Goal: Navigation & Orientation: Find specific page/section

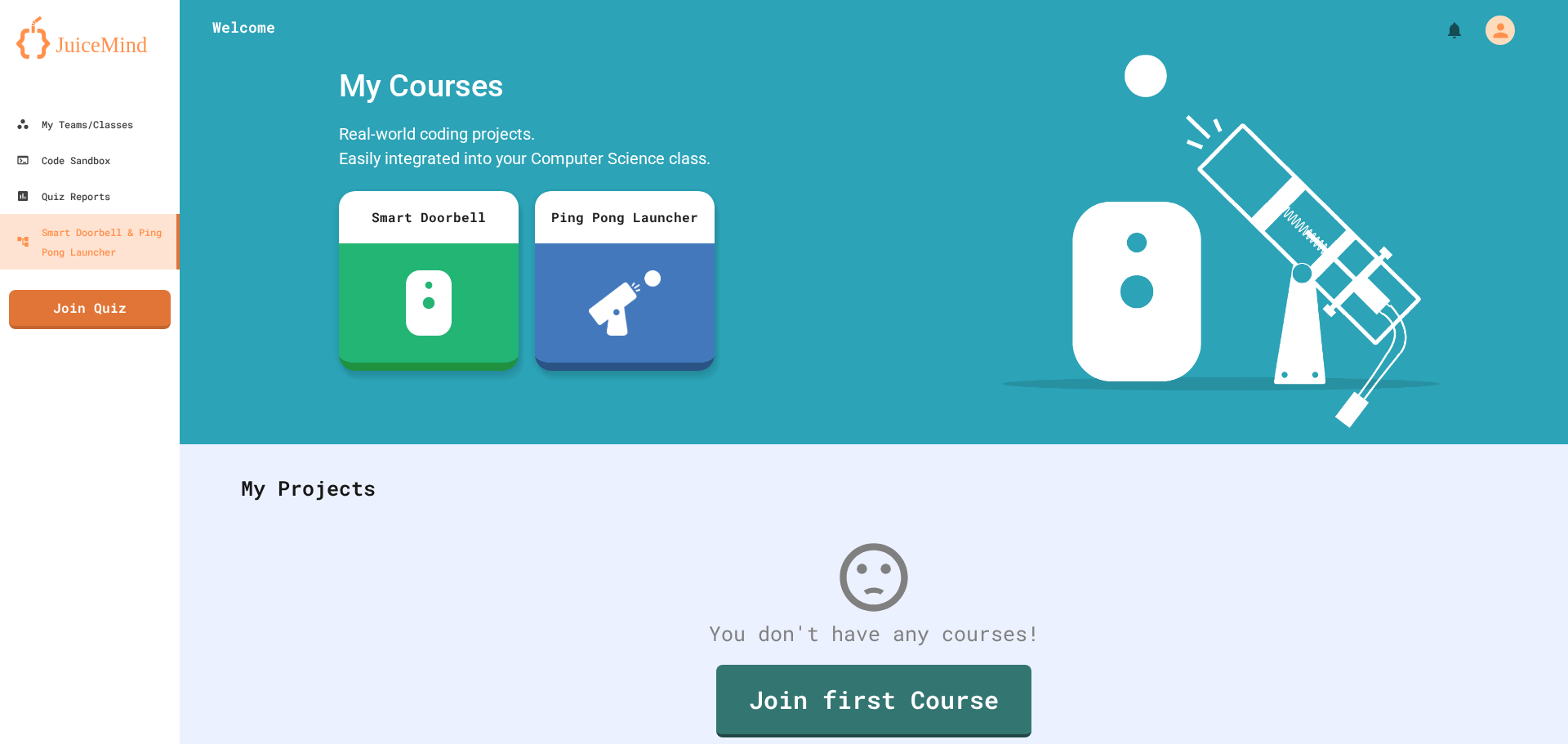
scroll to position [75, 0]
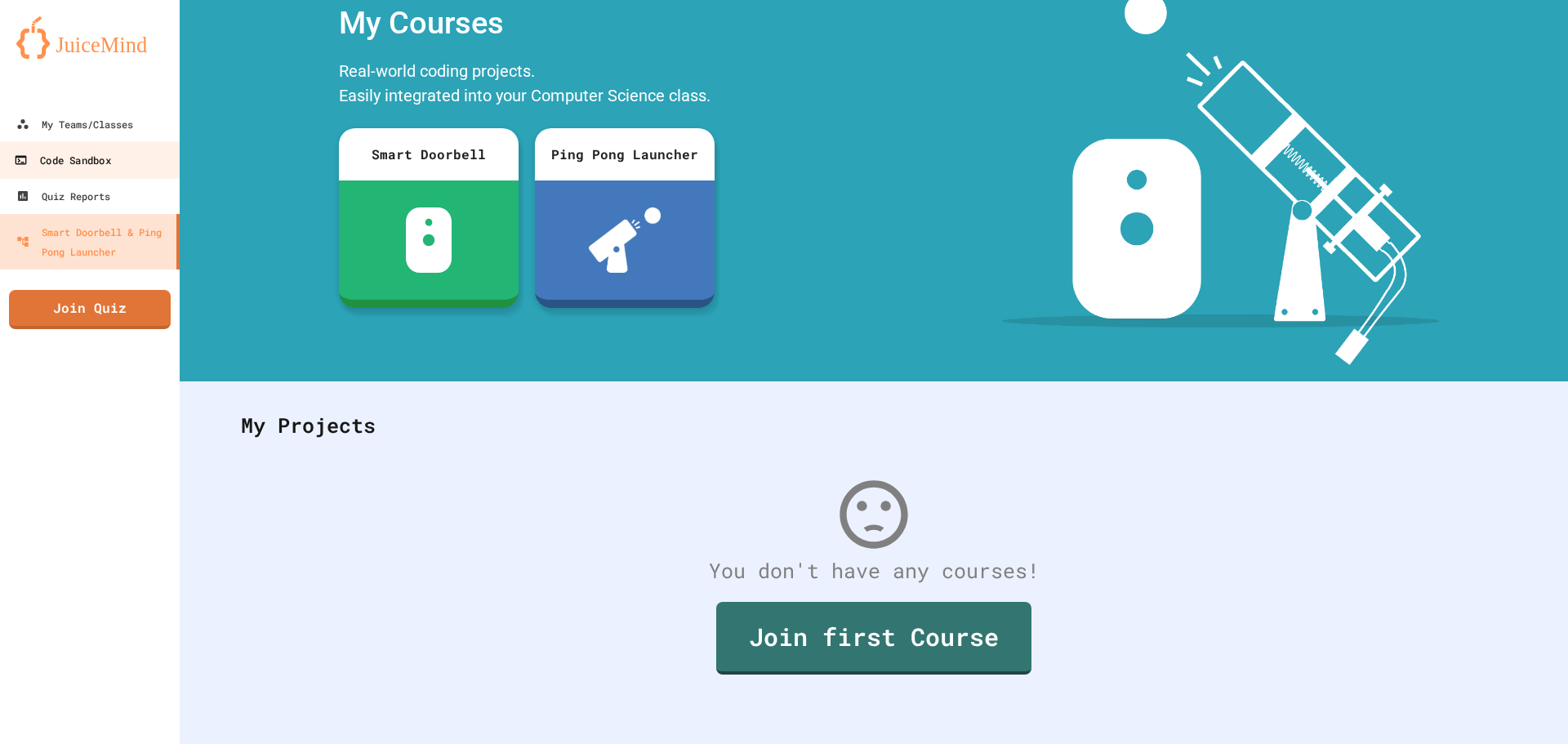
click at [80, 142] on link "Code Sandbox" at bounding box center [90, 159] width 186 height 37
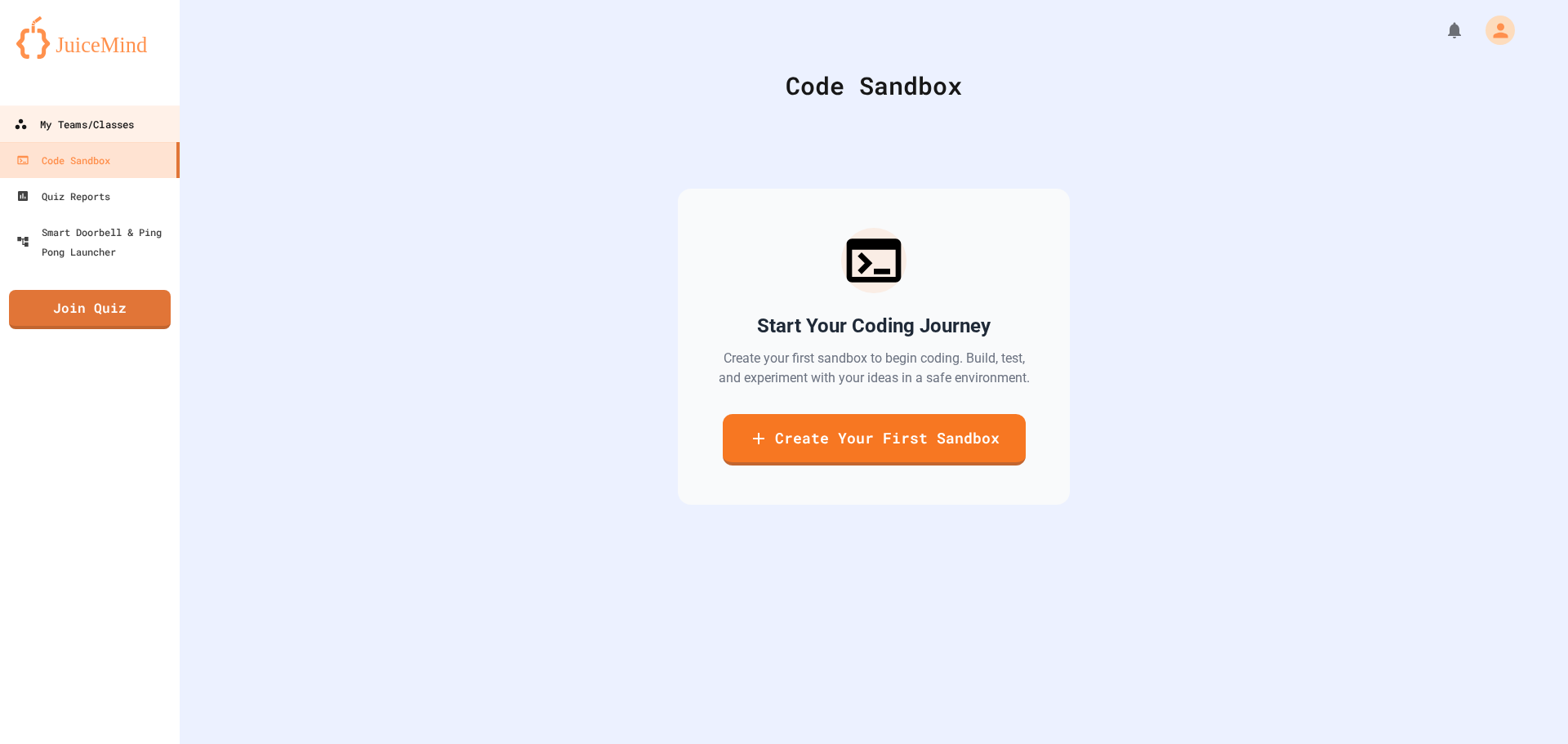
click at [81, 126] on div "My Teams/Classes" at bounding box center [73, 124] width 120 height 20
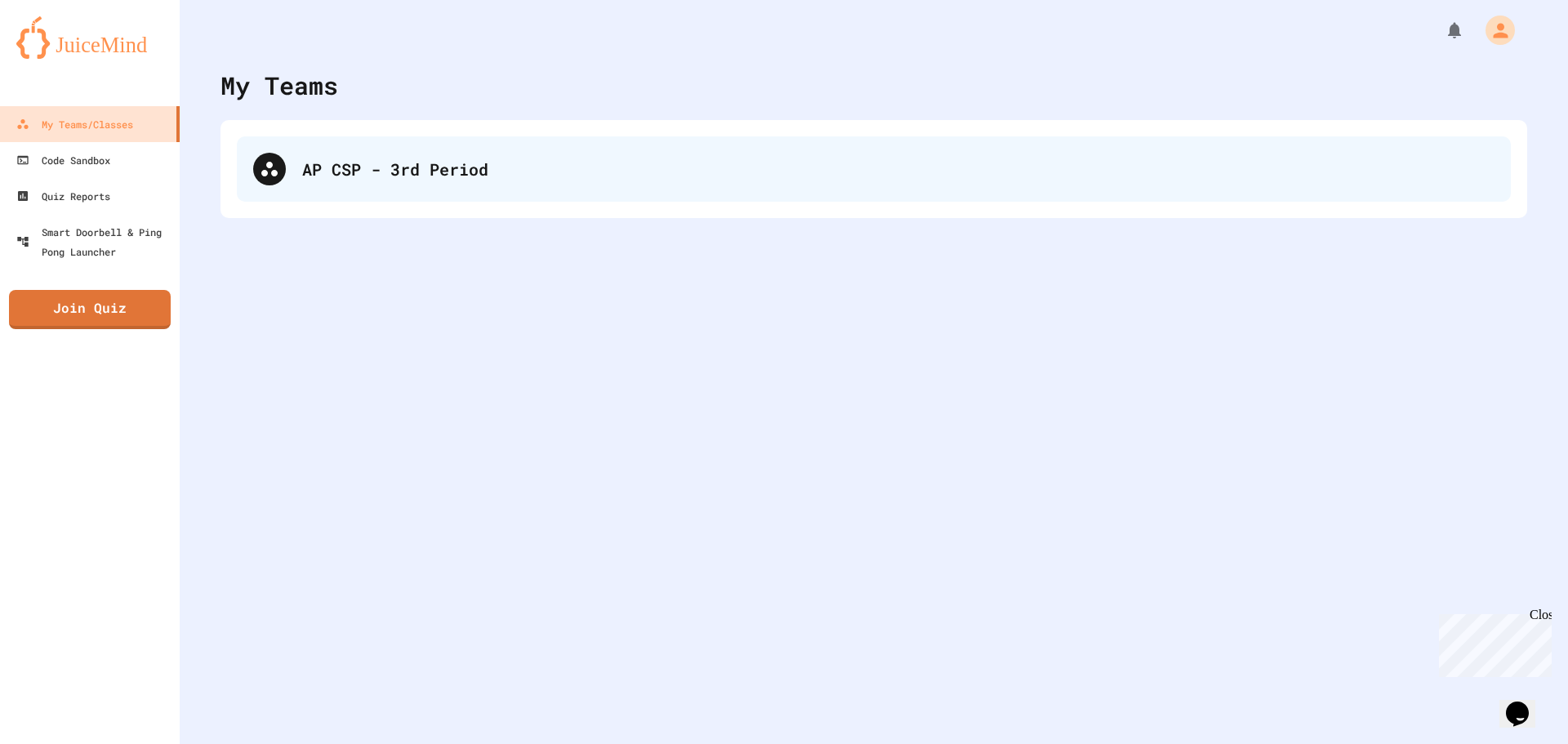
click at [310, 198] on div "AP CSP - 3rd Period" at bounding box center [873, 168] width 1274 height 65
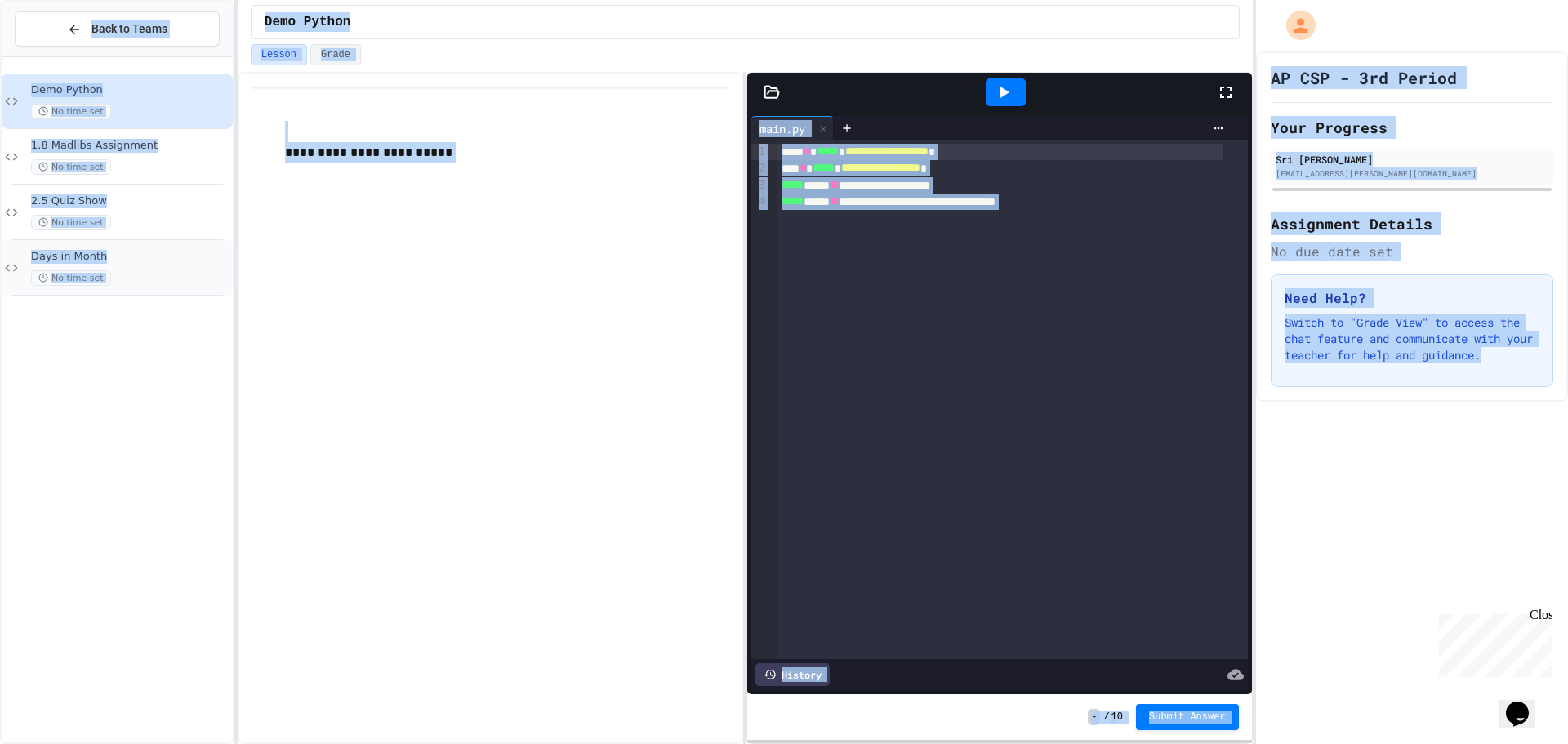
click at [171, 241] on div "Days in Month No time set" at bounding box center [117, 268] width 231 height 56
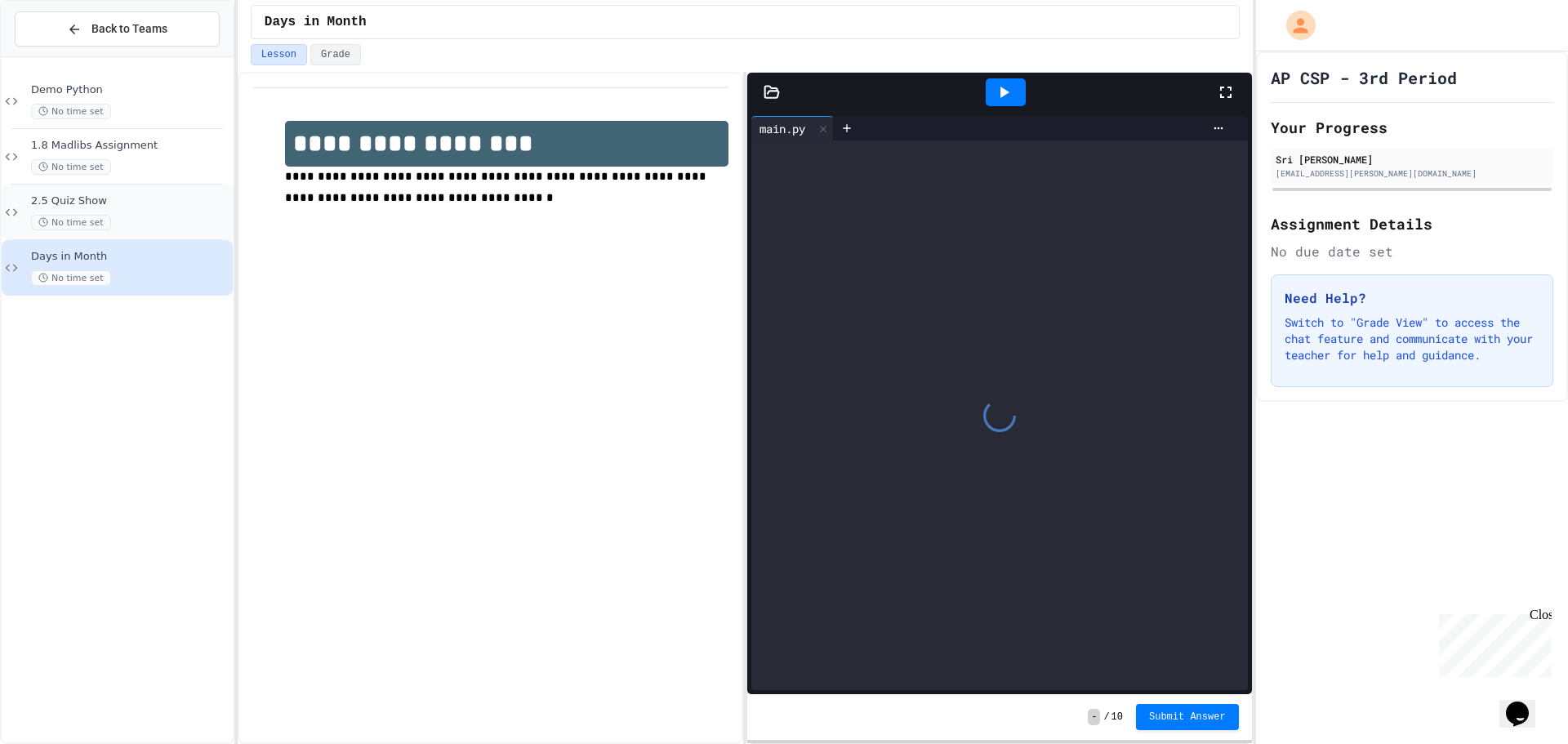
click at [162, 210] on div "2.5 Quiz Show No time set" at bounding box center [130, 212] width 198 height 36
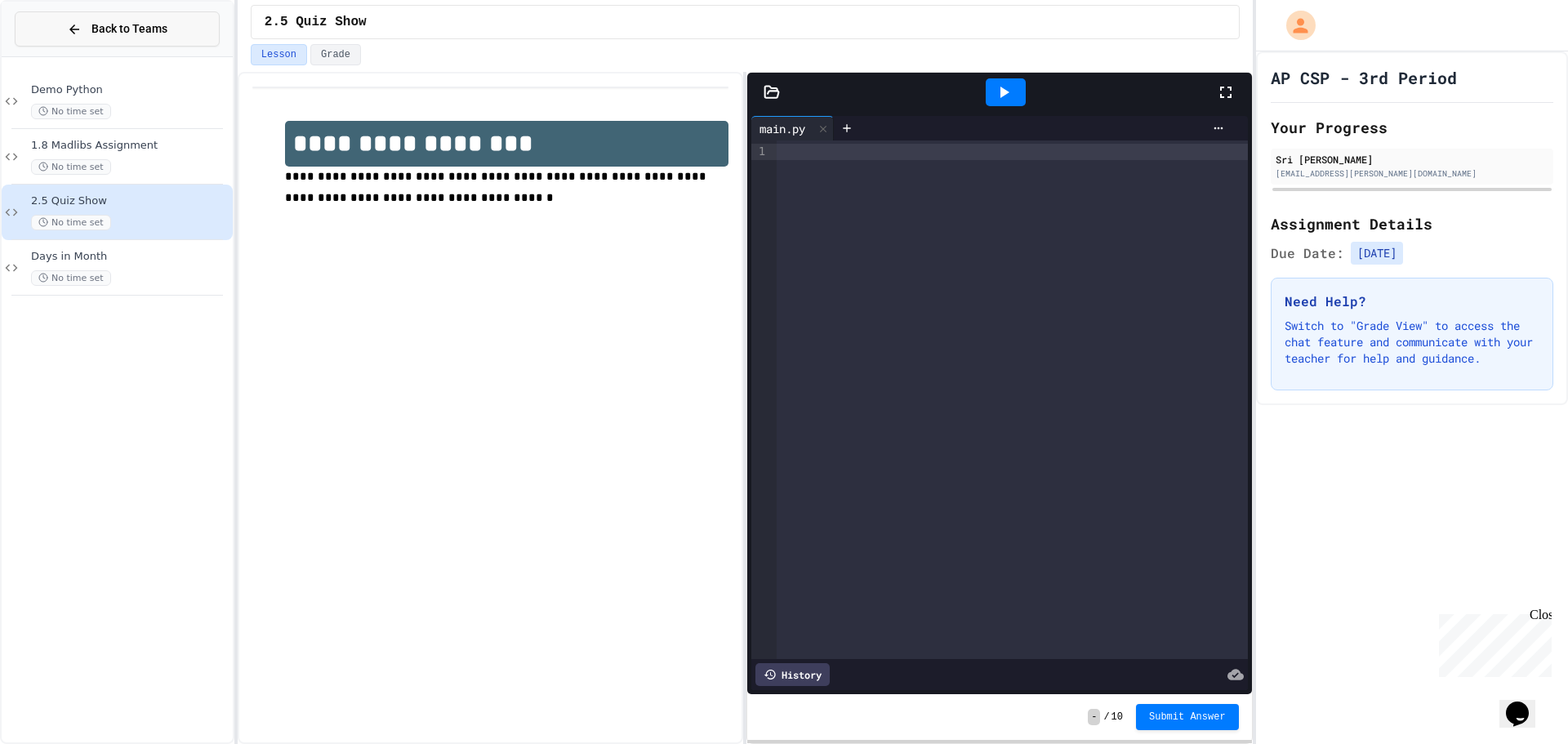
click at [66, 23] on button "Back to Teams" at bounding box center [117, 29] width 205 height 35
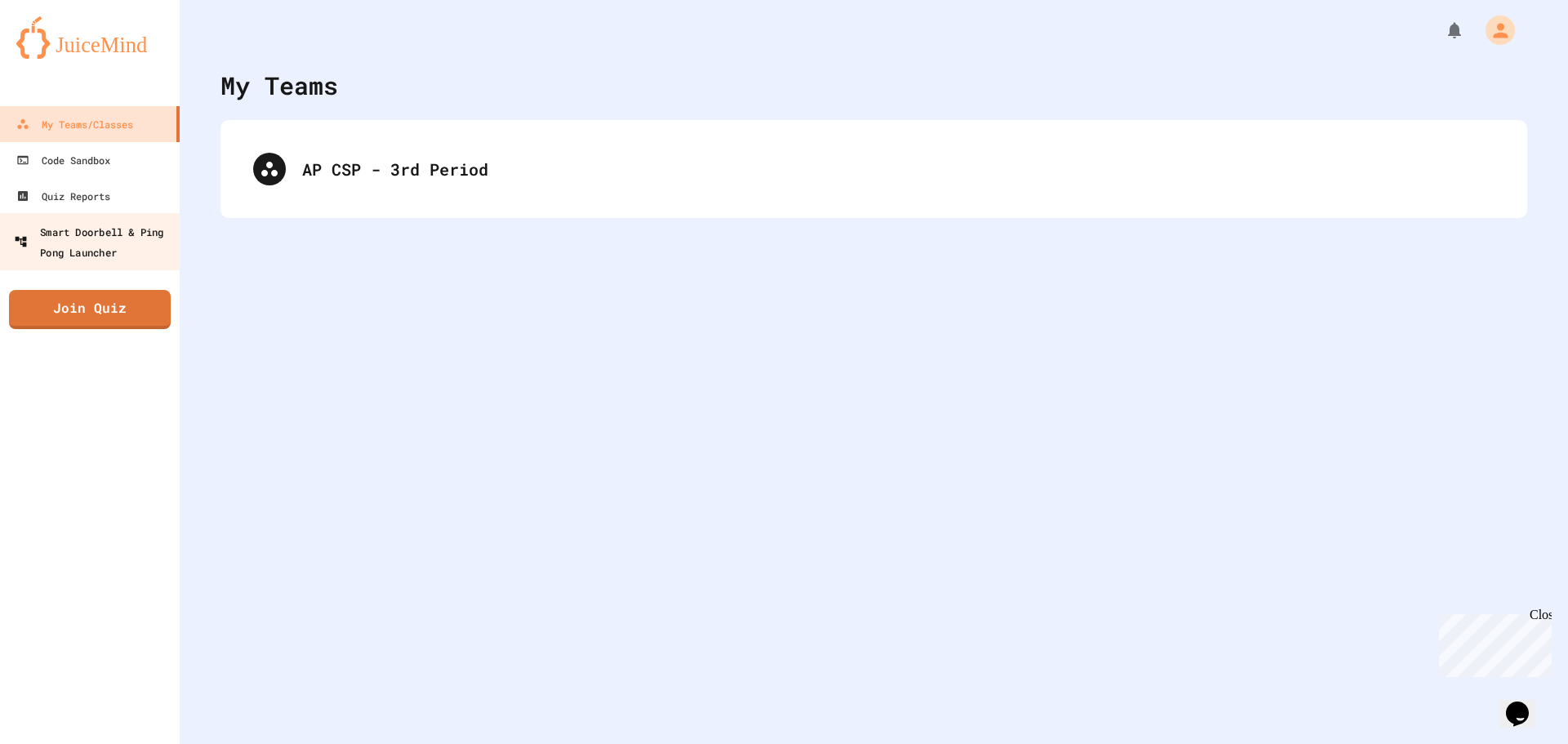
click at [98, 263] on link "Smart Doorbell & Ping Pong Launcher" at bounding box center [90, 241] width 186 height 58
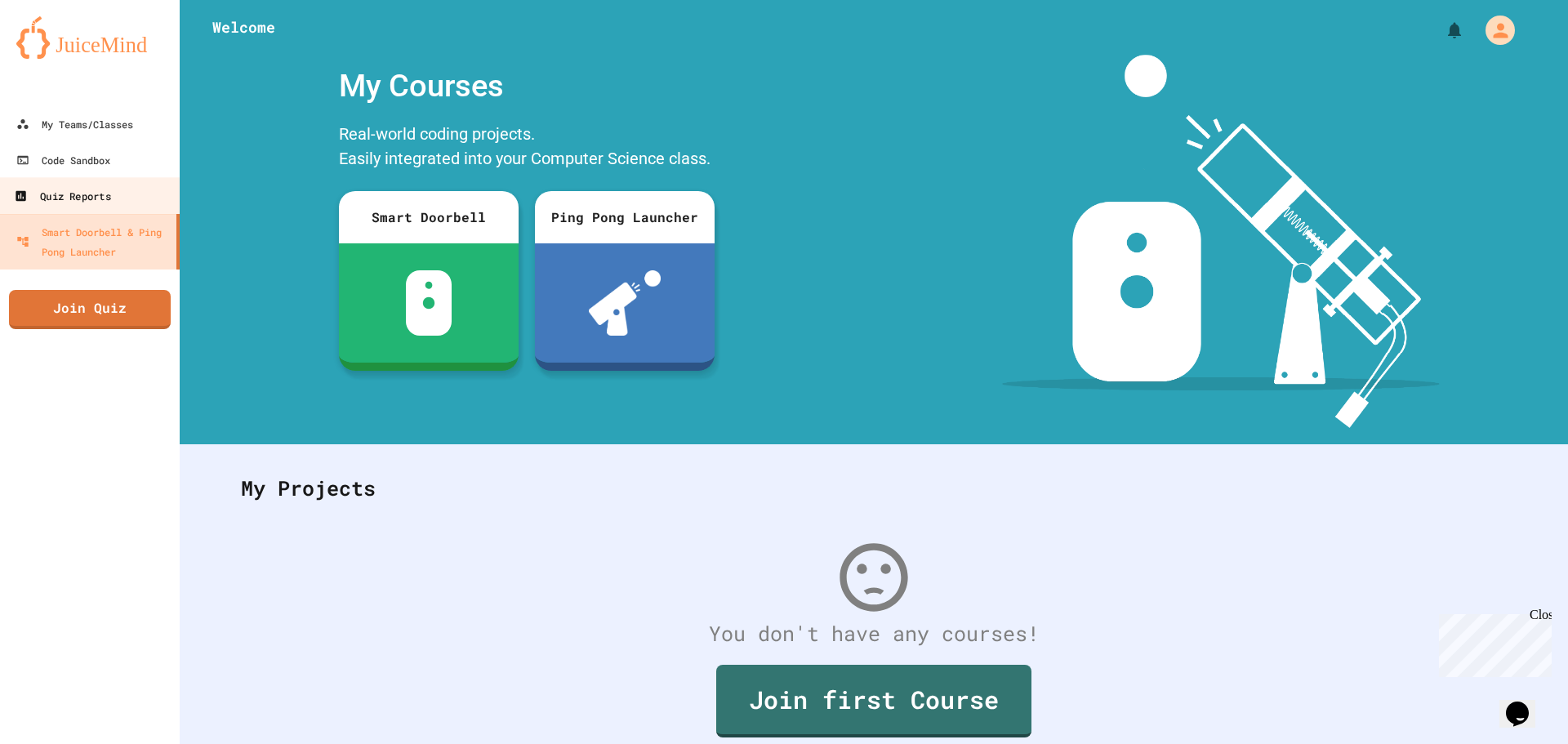
click at [71, 208] on link "Quiz Reports" at bounding box center [90, 196] width 186 height 37
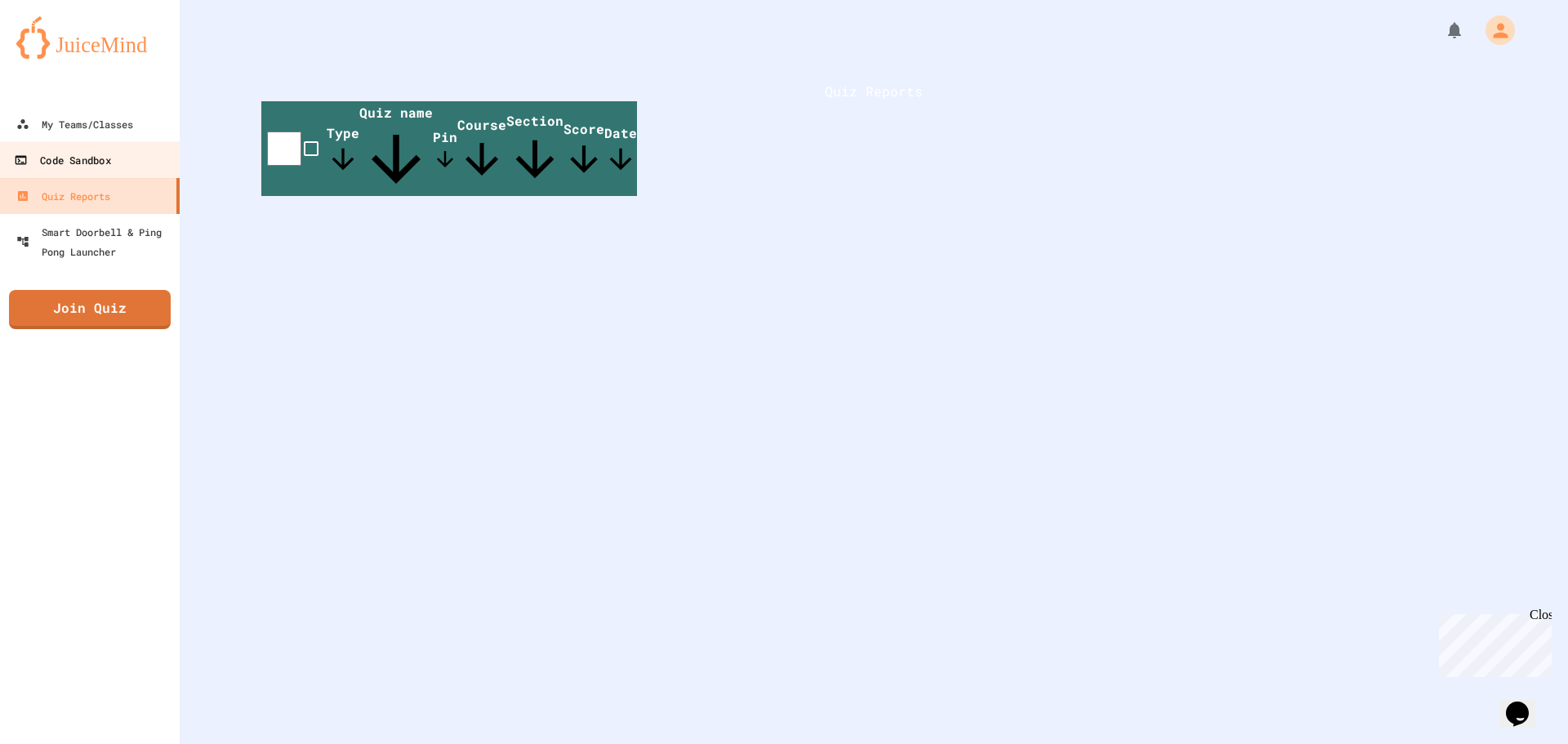
click at [73, 172] on link "Code Sandbox" at bounding box center [90, 159] width 186 height 37
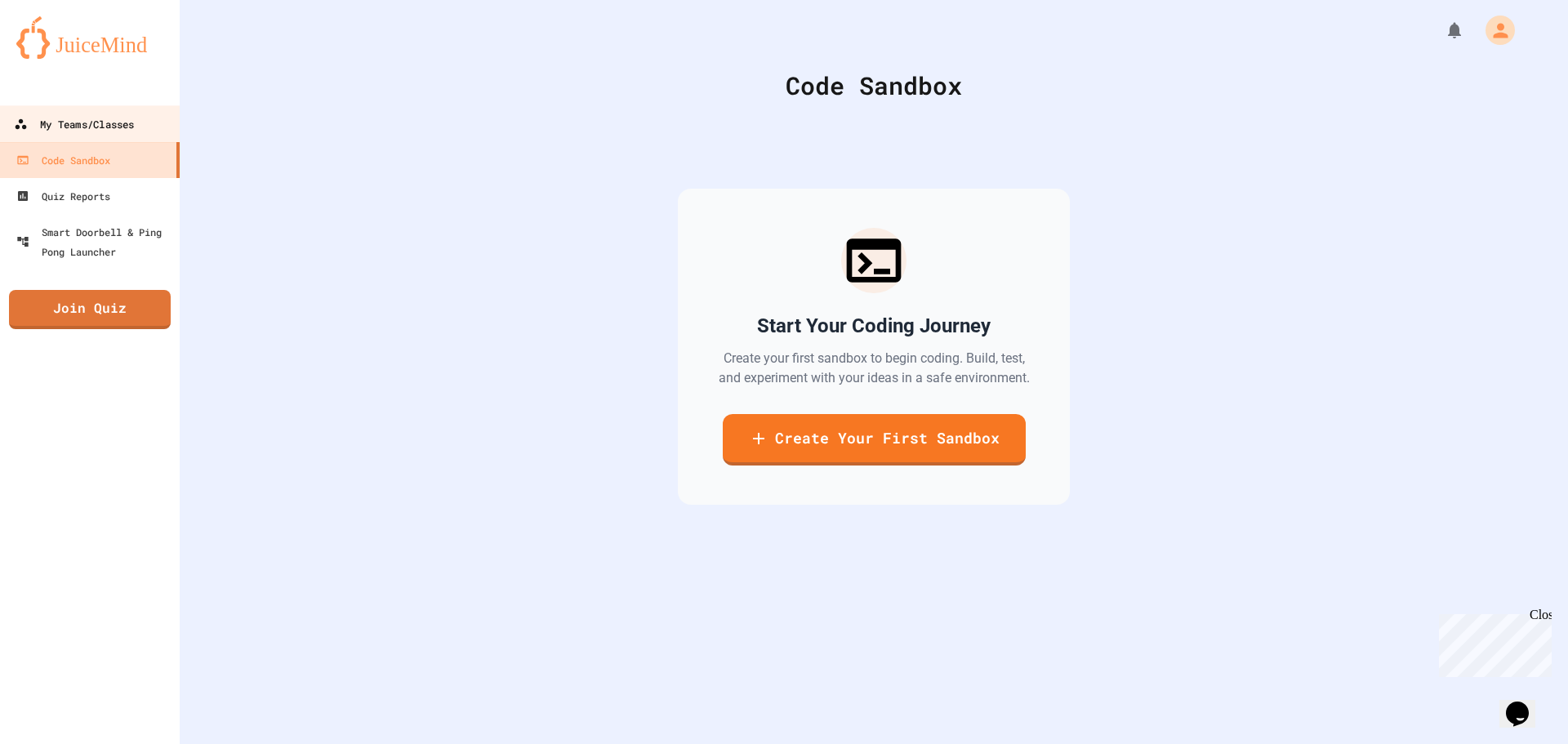
click at [101, 126] on div "My Teams/Classes" at bounding box center [73, 124] width 120 height 20
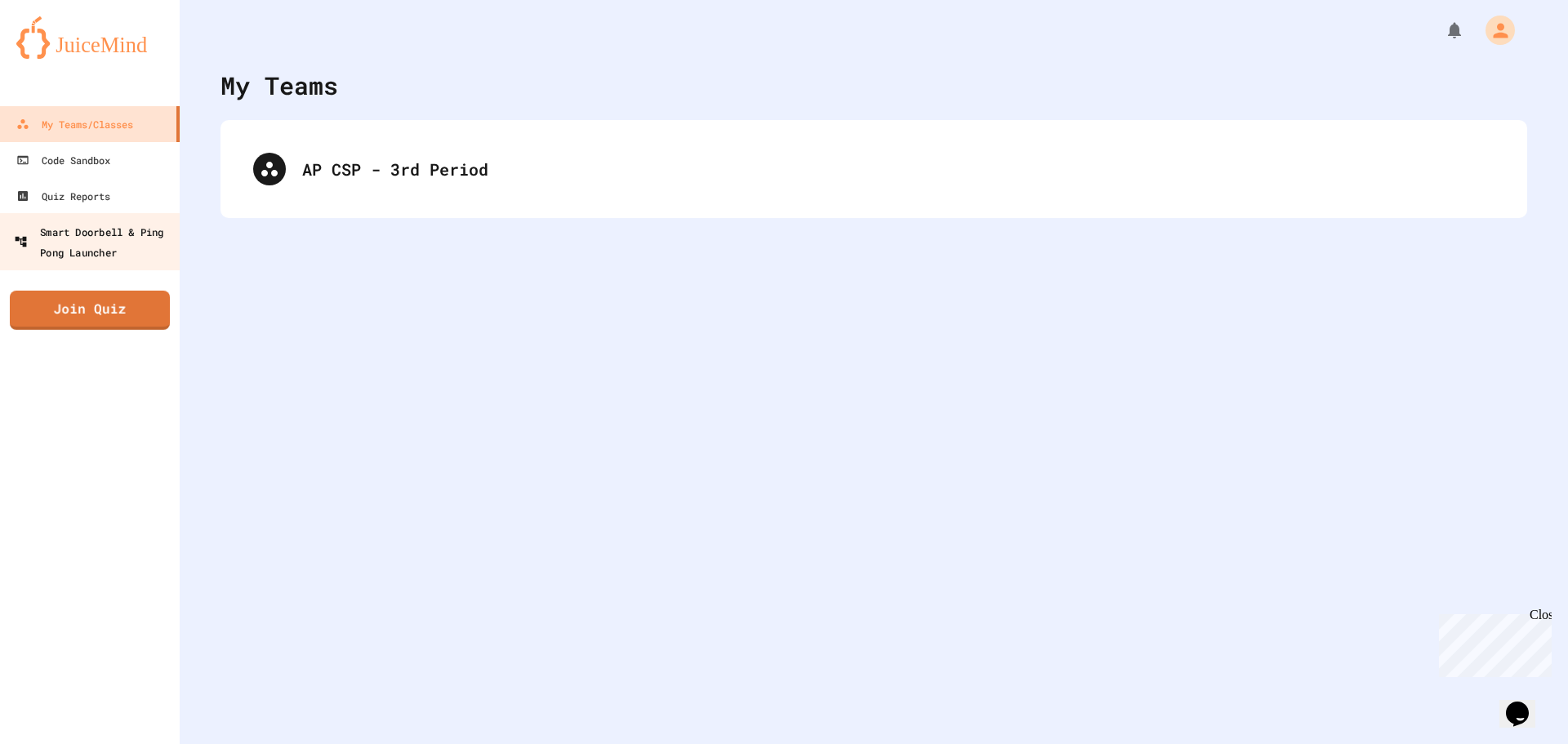
click at [107, 256] on div "Smart Doorbell & Ping Pong Launcher" at bounding box center [94, 241] width 162 height 40
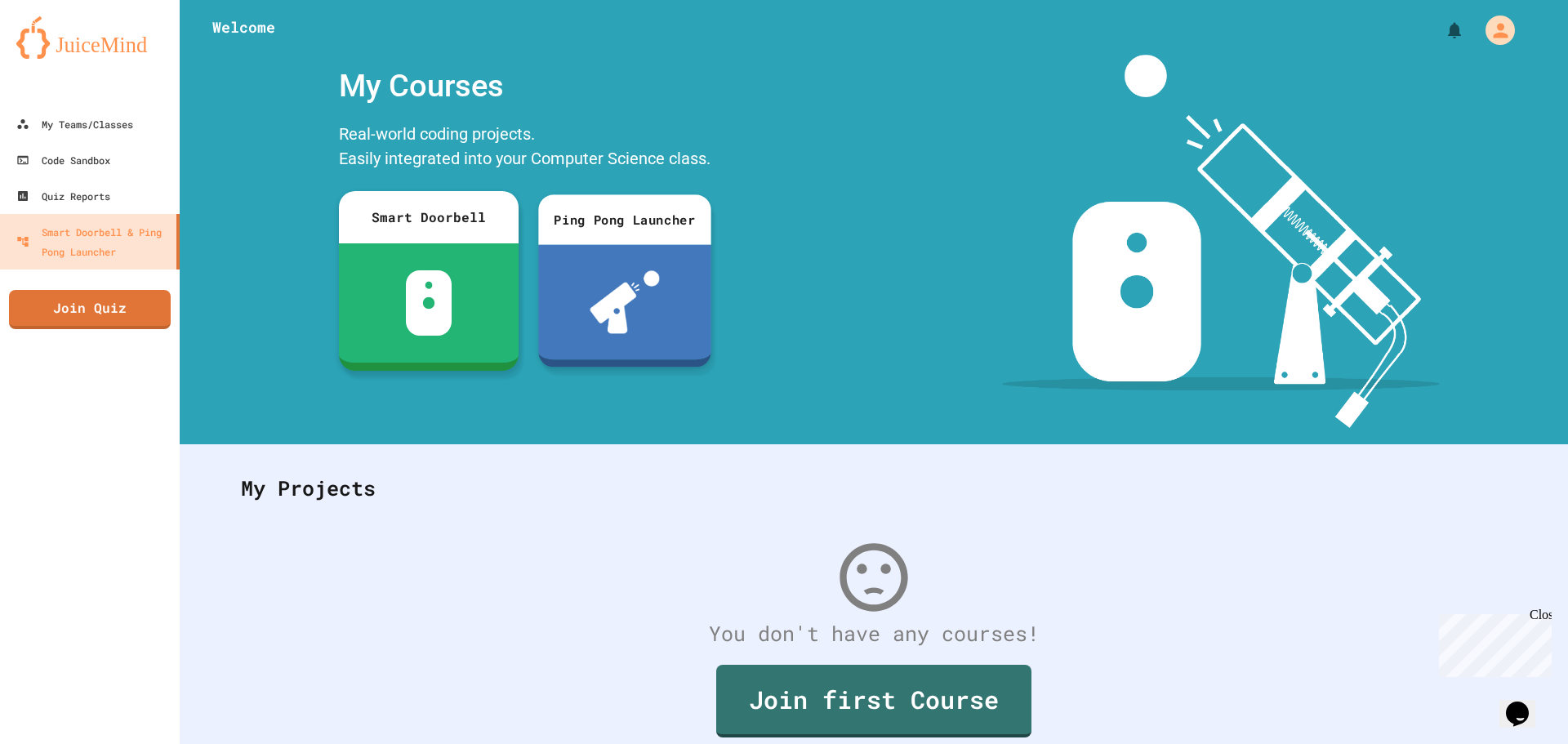
scroll to position [75, 0]
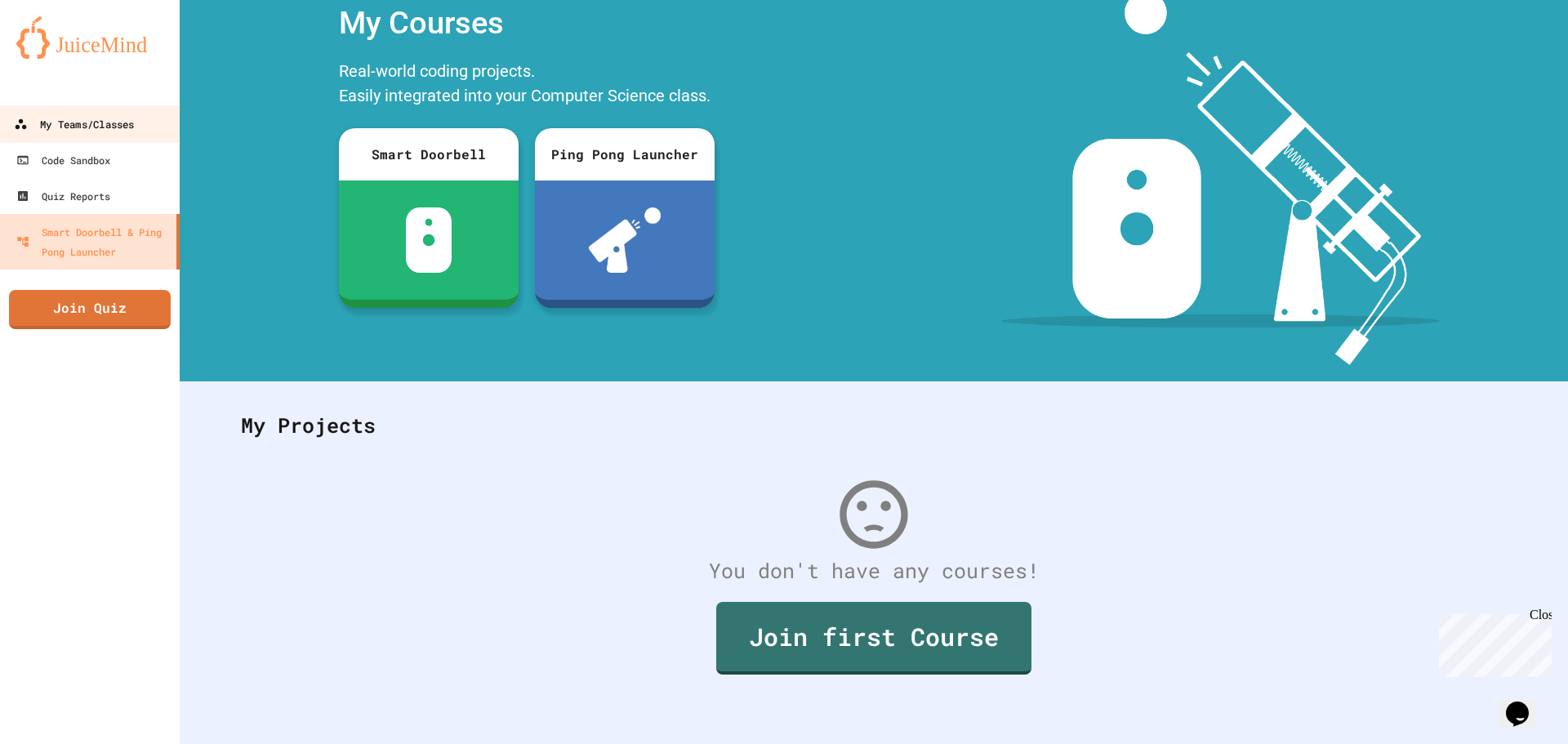
click at [94, 125] on div "My Teams/Classes" at bounding box center [73, 124] width 120 height 20
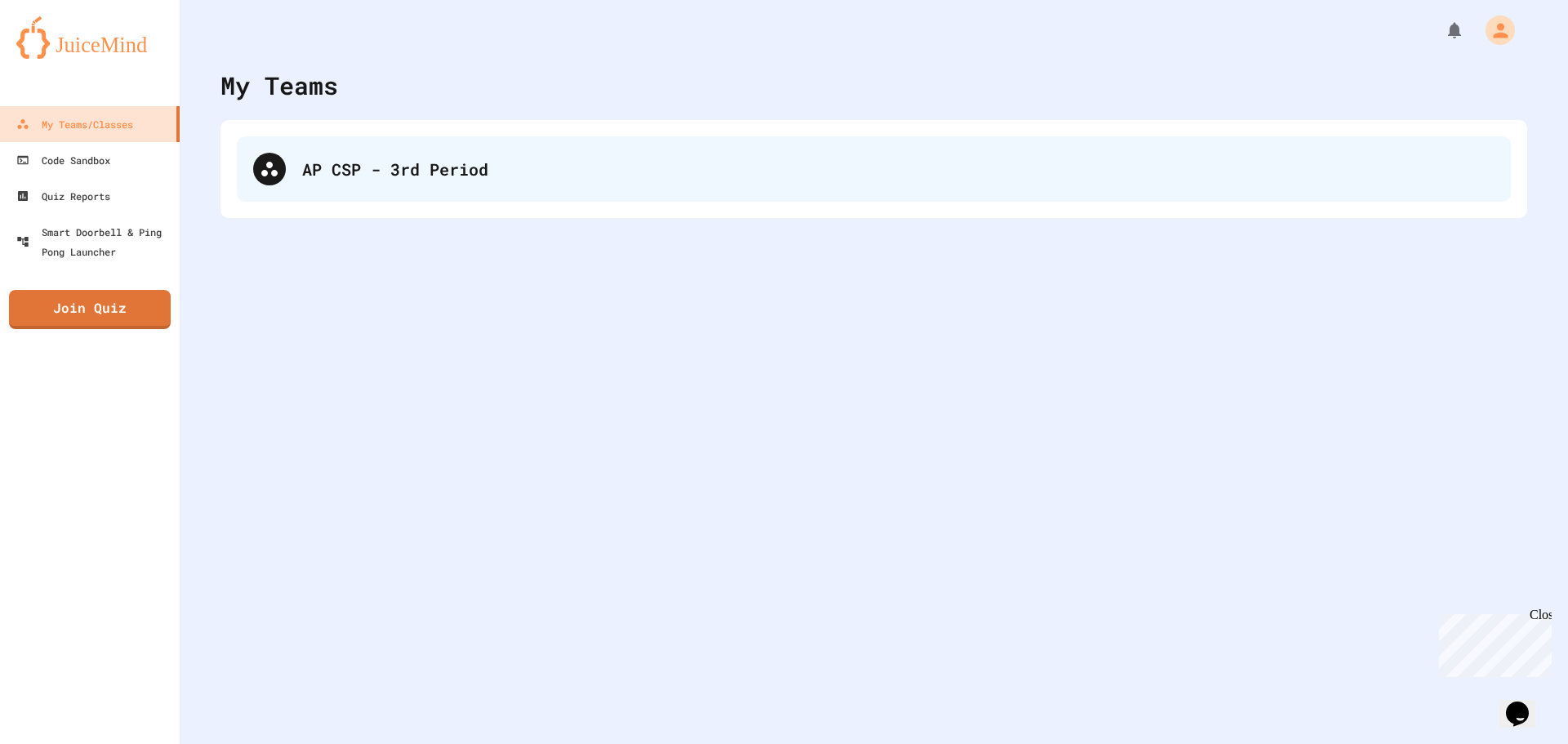
click at [542, 175] on div "AP CSP - 3rd Period" at bounding box center [898, 168] width 1192 height 25
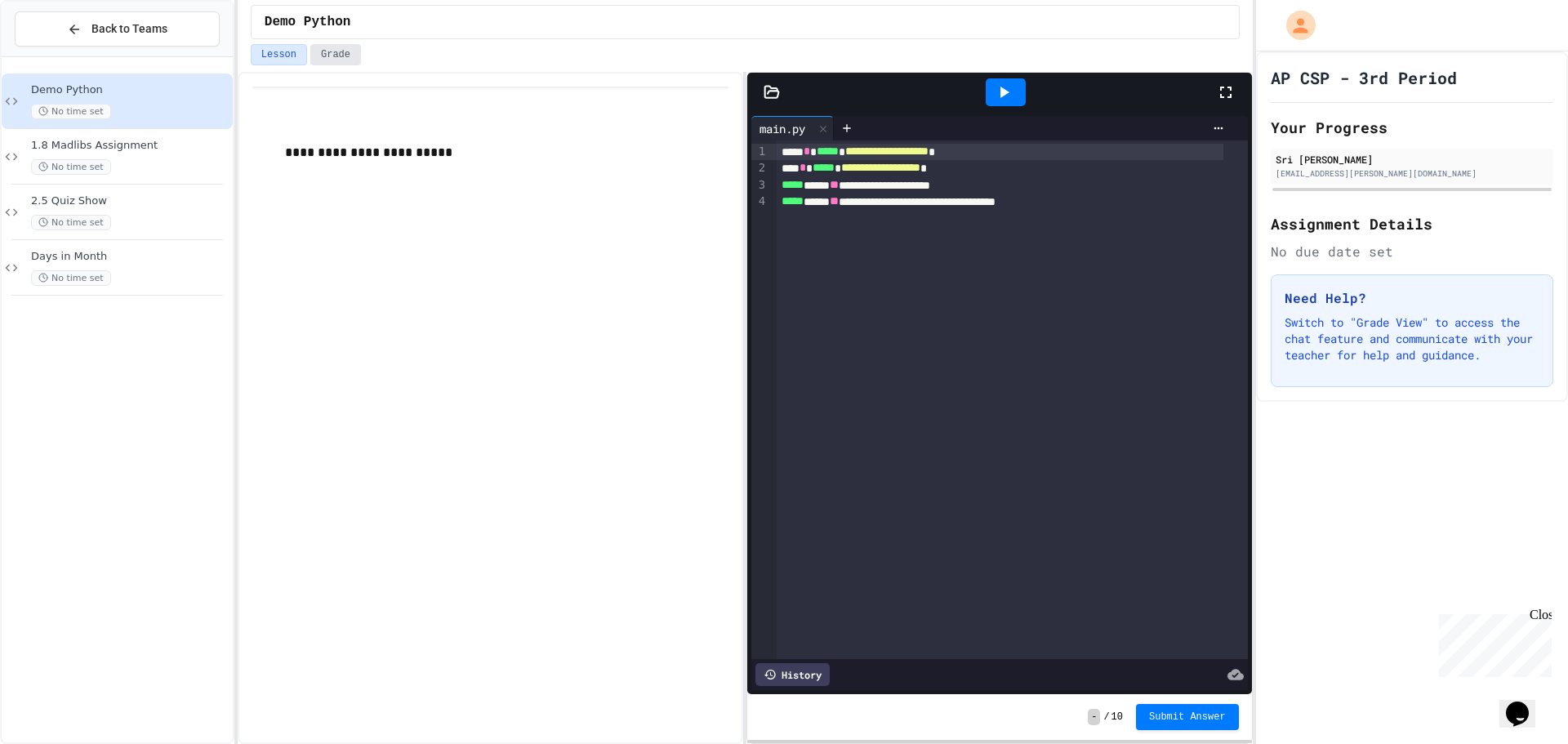
click at [319, 63] on button "Grade" at bounding box center [335, 54] width 50 height 21
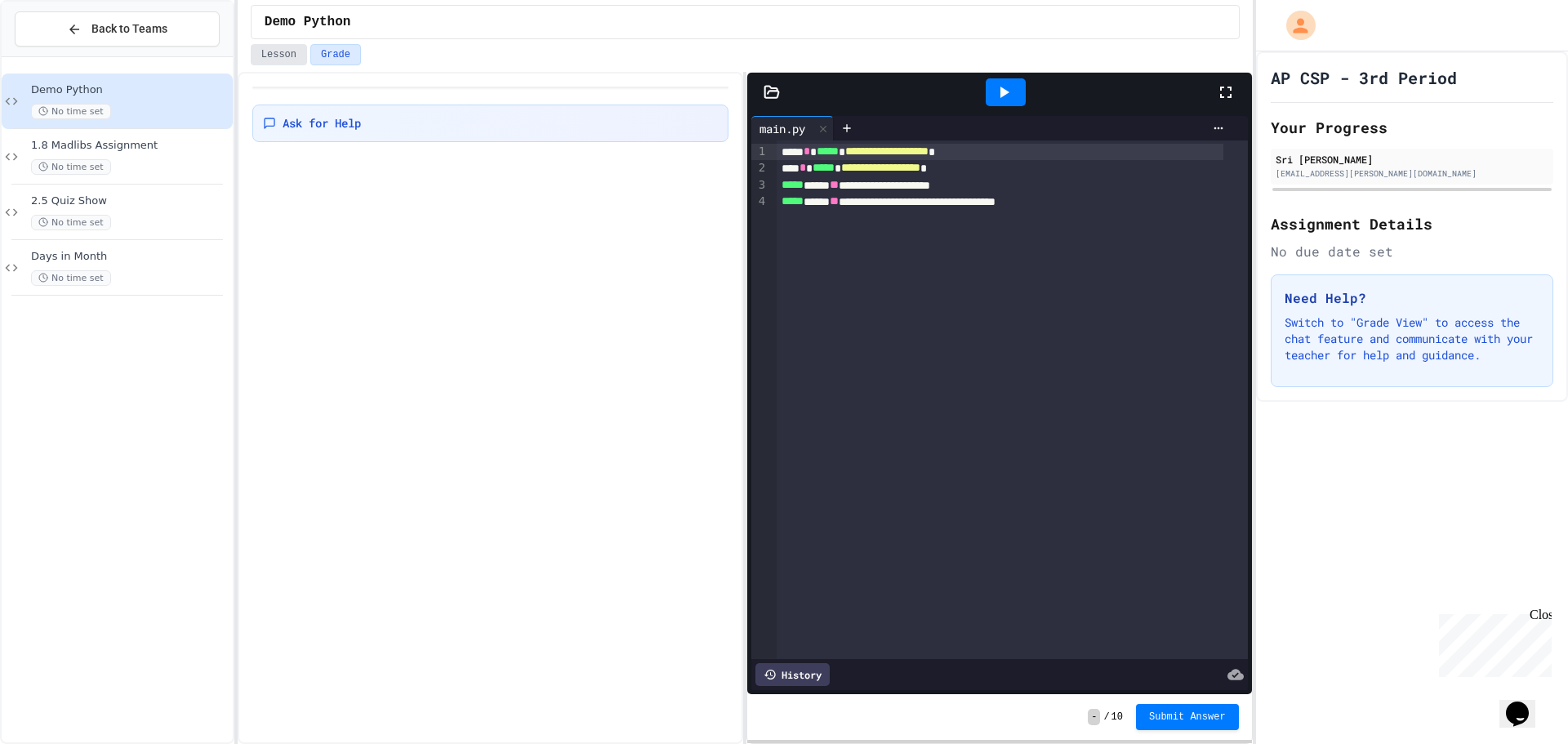
click at [282, 45] on button "Lesson" at bounding box center [279, 54] width 57 height 21
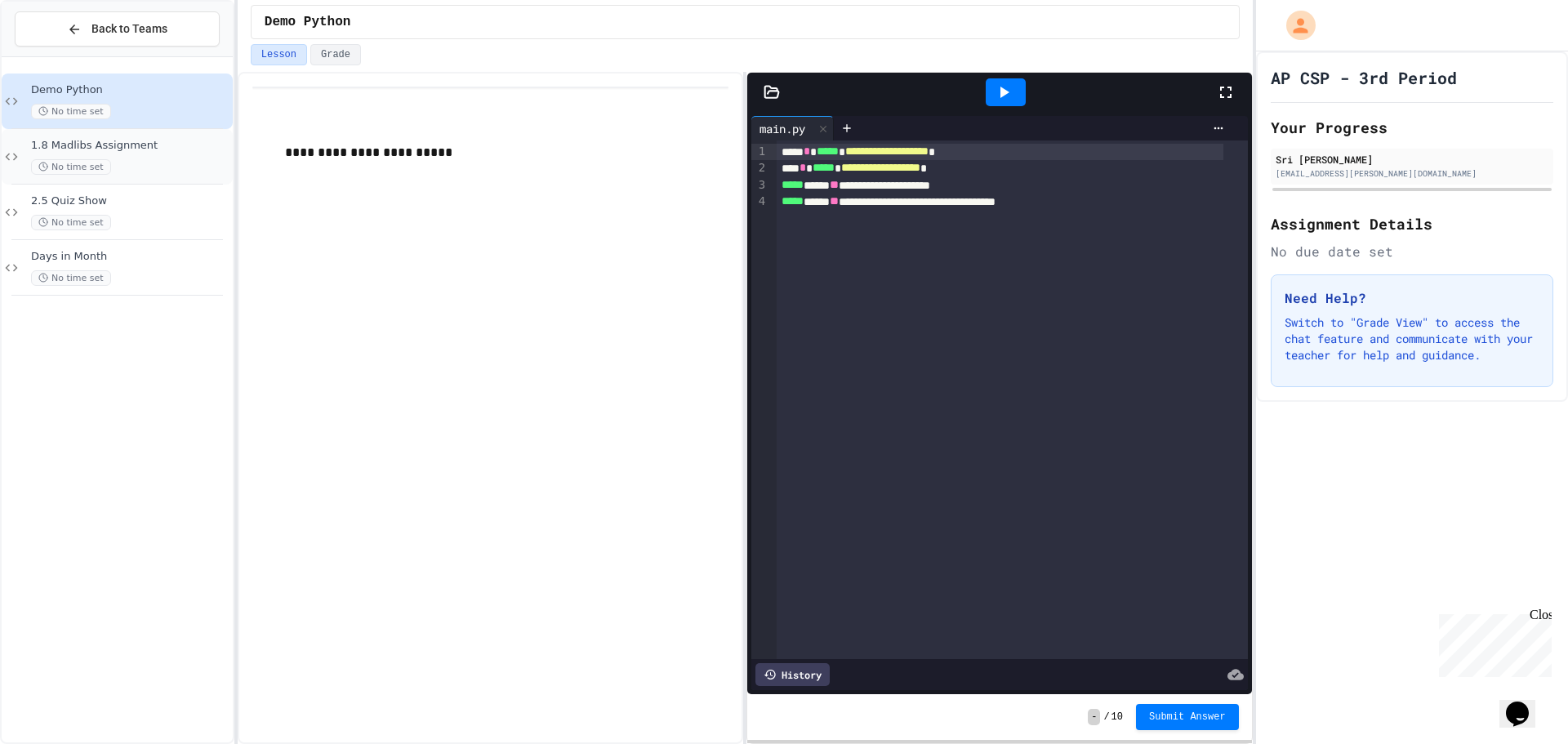
click at [172, 135] on div "1.8 Madlibs Assignment No time set" at bounding box center [117, 156] width 231 height 56
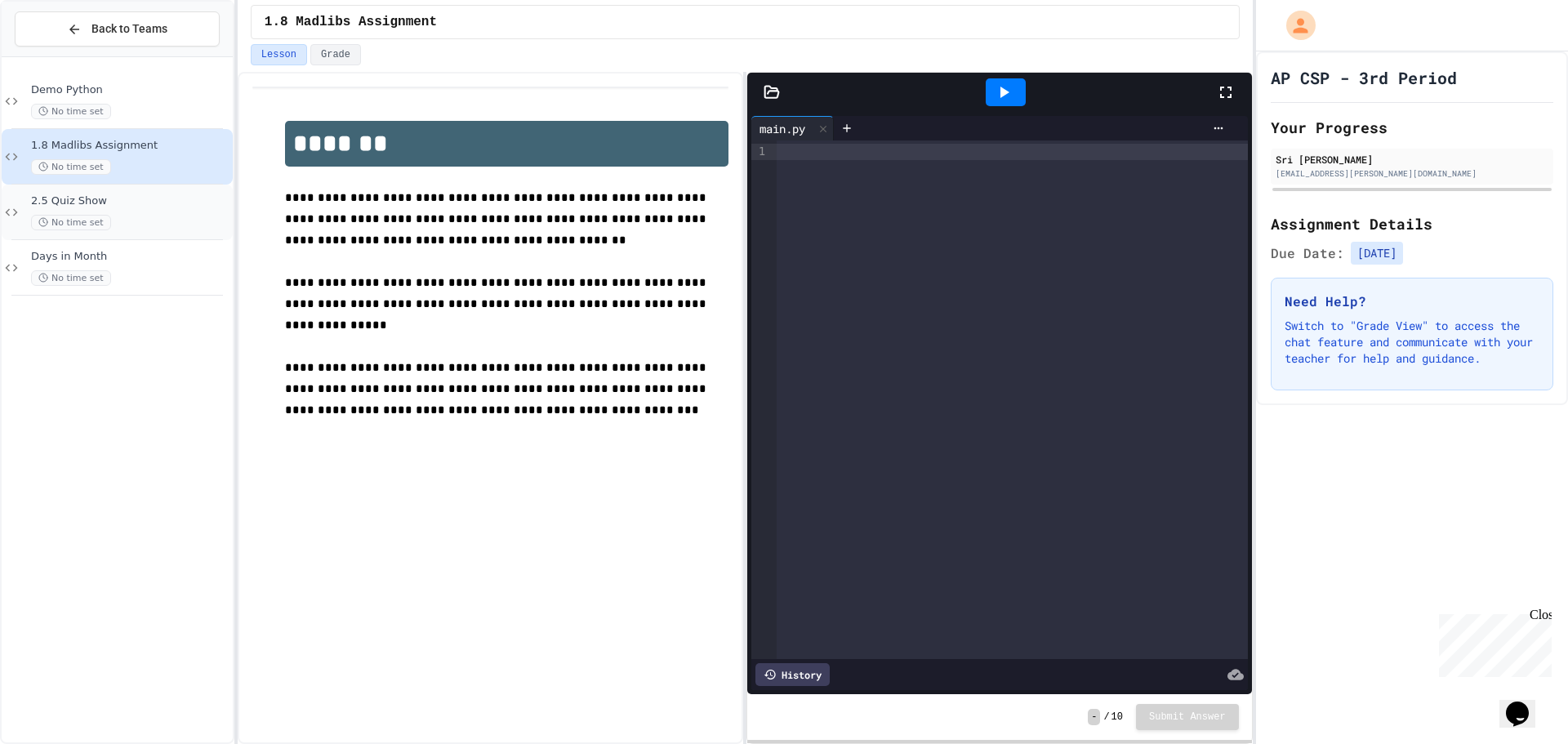
click at [184, 202] on span "2.5 Quiz Show" at bounding box center [130, 201] width 198 height 14
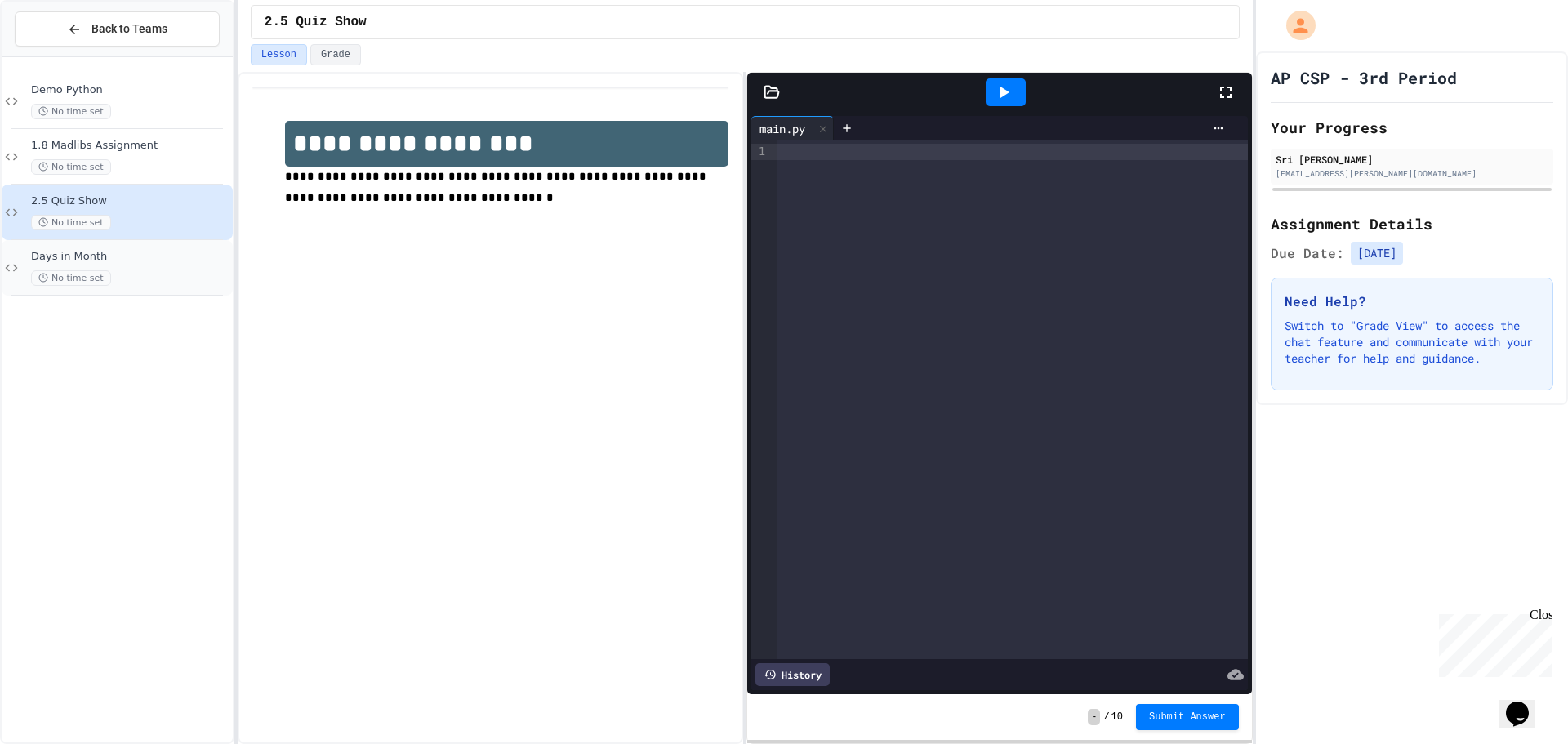
click at [186, 248] on div "Days in Month No time set" at bounding box center [117, 268] width 231 height 56
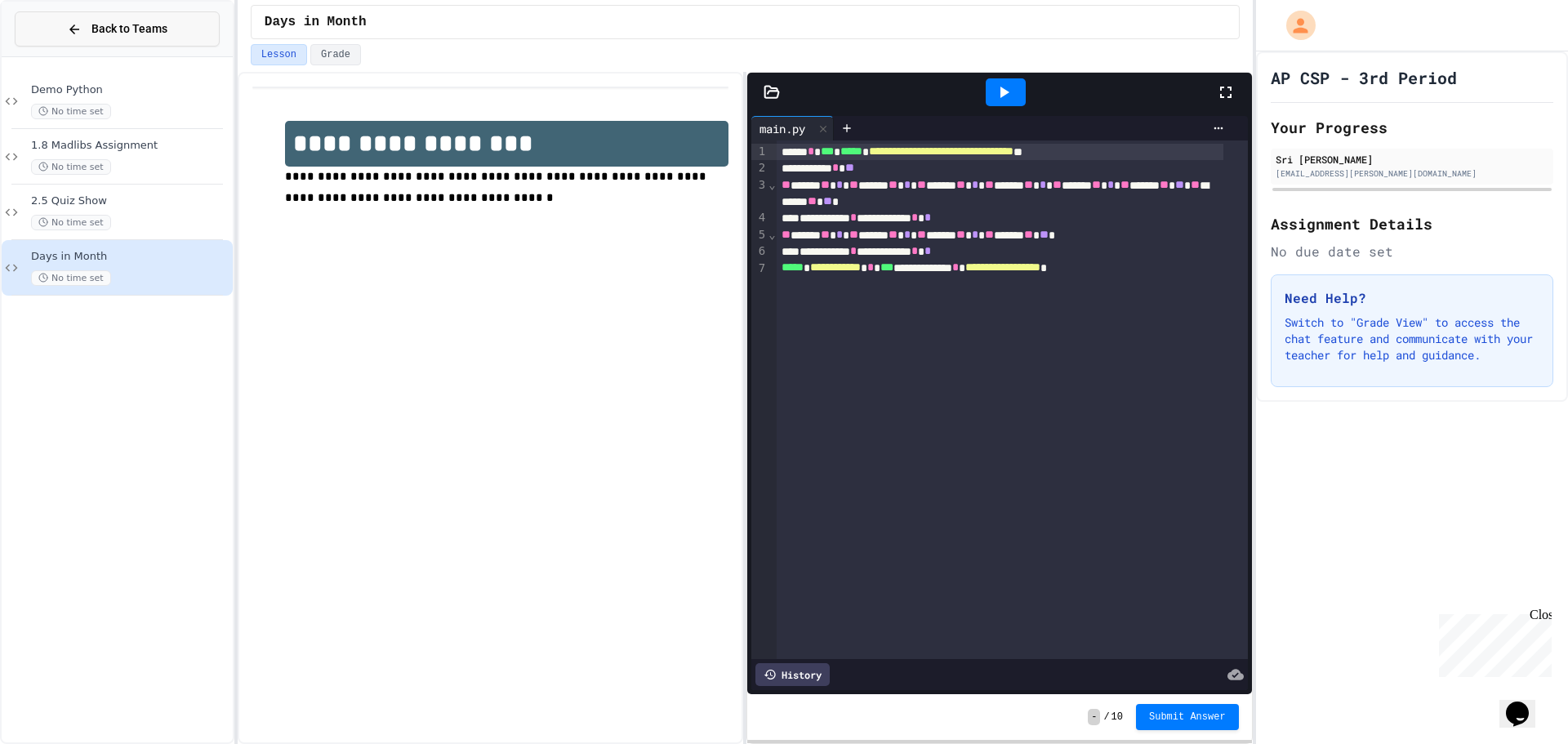
click at [126, 29] on span "Back to Teams" at bounding box center [129, 28] width 76 height 17
